Goal: Ask a question

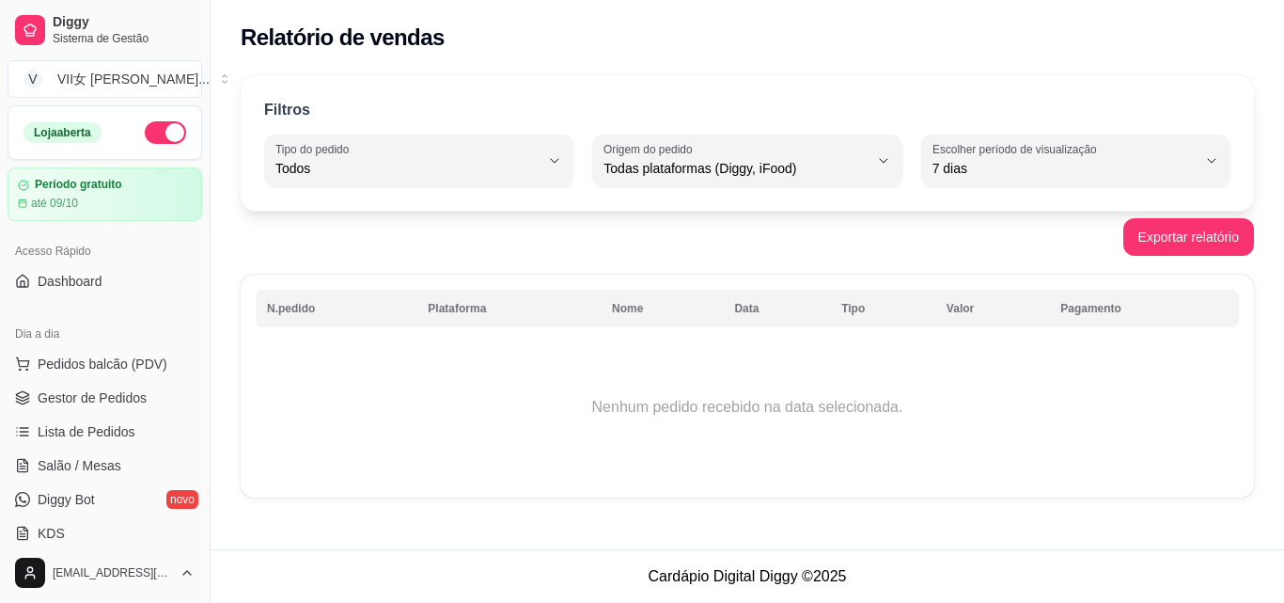
select select "ALL"
select select "7"
click at [134, 283] on link "Dashboard" at bounding box center [105, 281] width 195 height 30
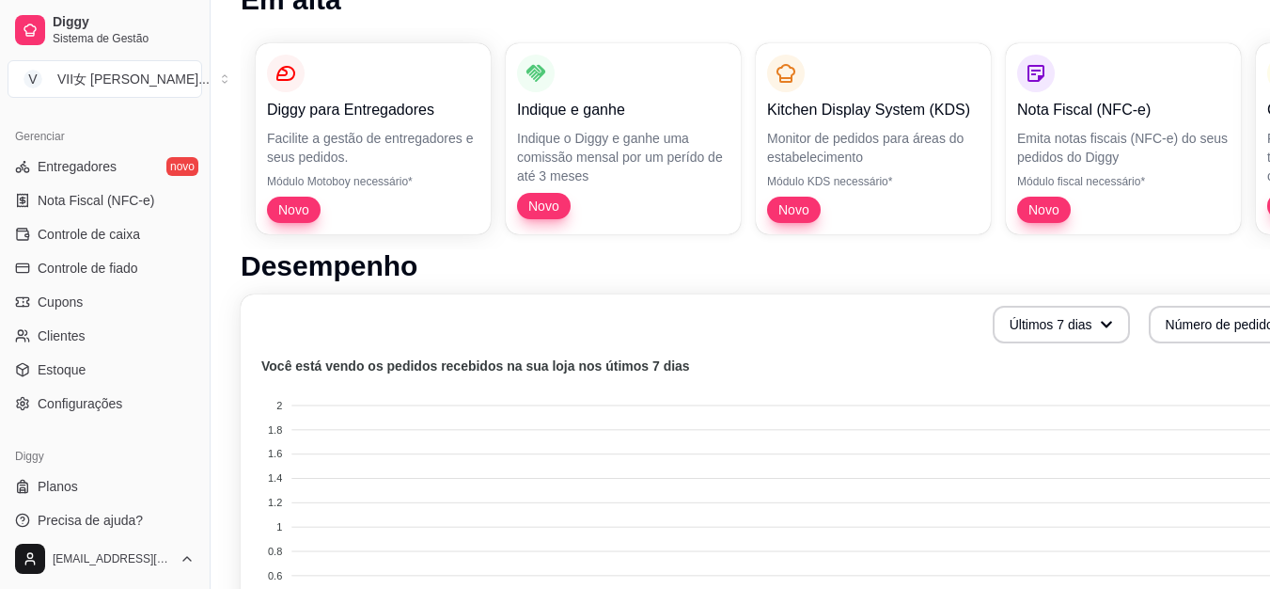
scroll to position [188, 0]
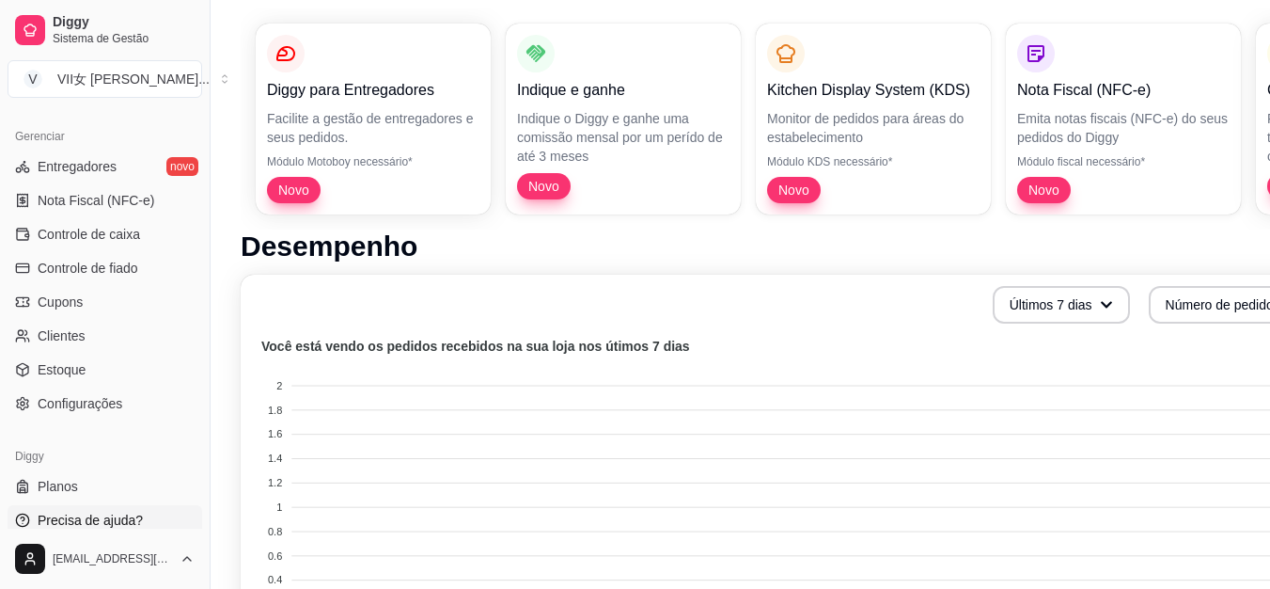
click at [78, 519] on span "Precisa de ajuda?" at bounding box center [90, 519] width 105 height 19
